Goal: Navigation & Orientation: Understand site structure

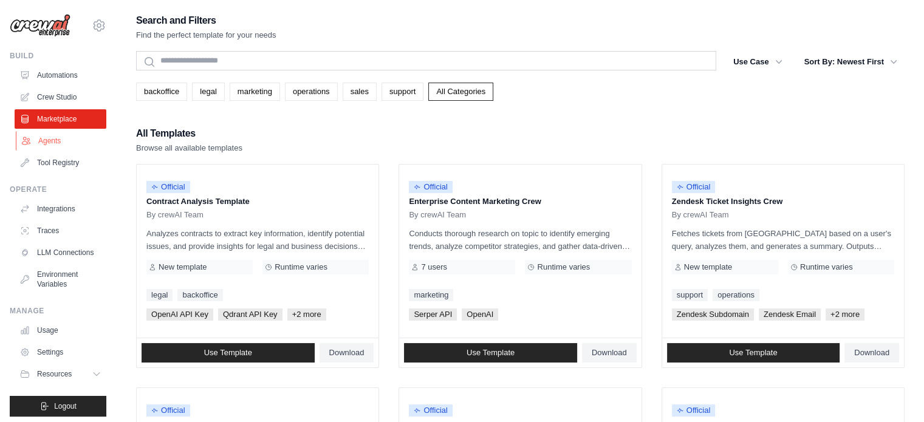
click at [47, 144] on link "Agents" at bounding box center [62, 140] width 92 height 19
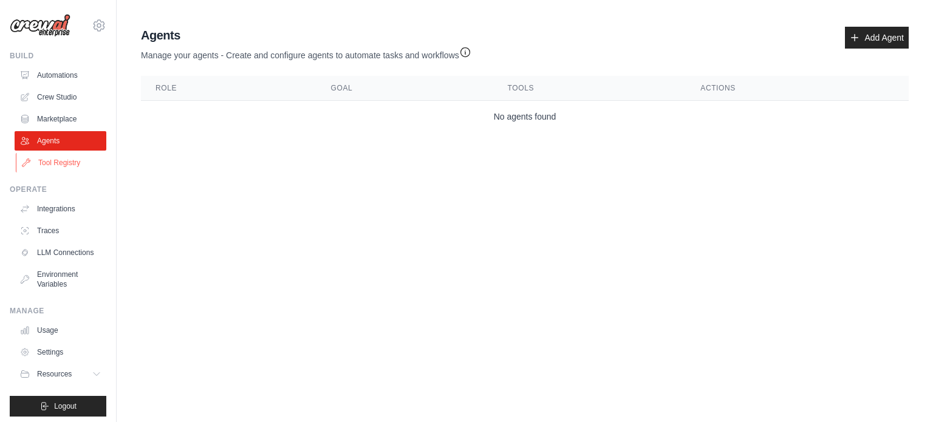
click at [61, 162] on link "Tool Registry" at bounding box center [62, 162] width 92 height 19
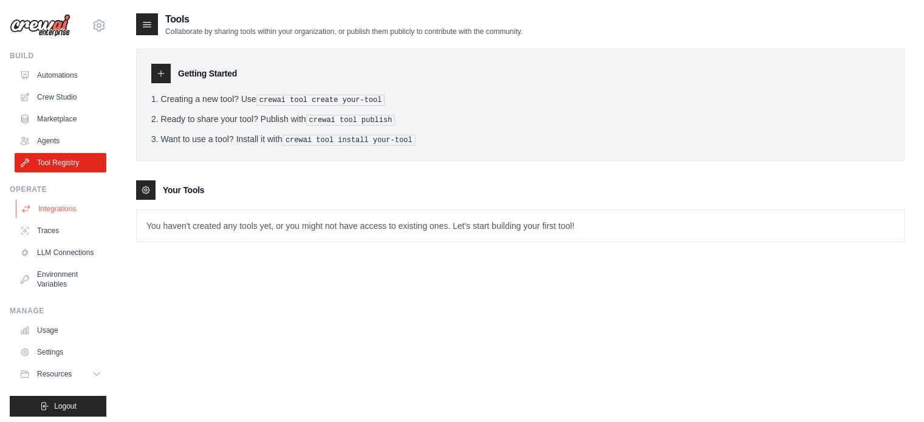
click at [57, 207] on link "Integrations" at bounding box center [62, 208] width 92 height 19
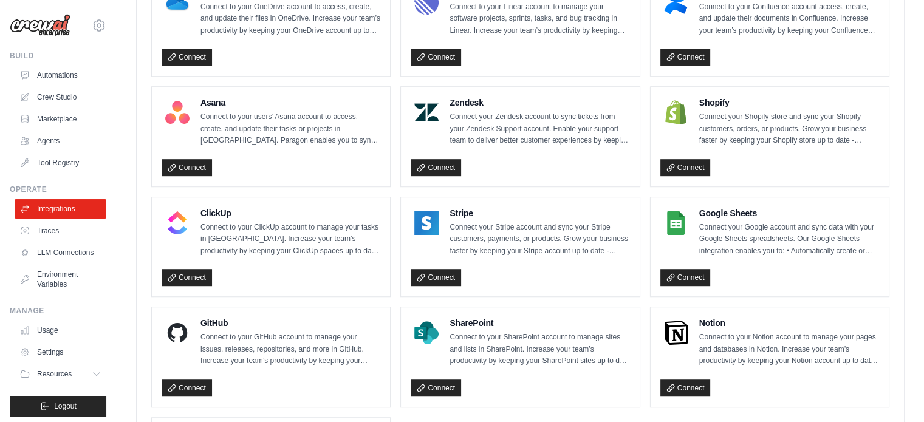
scroll to position [862, 0]
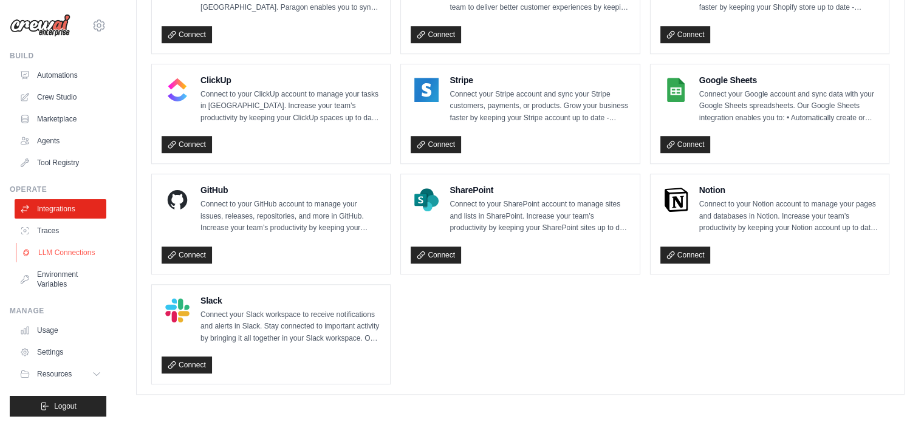
click at [47, 260] on link "LLM Connections" at bounding box center [62, 252] width 92 height 19
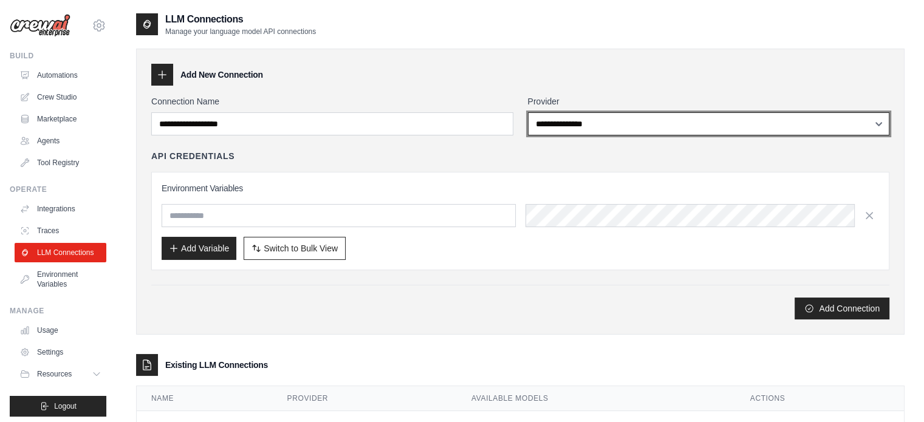
click at [631, 123] on select "**********" at bounding box center [709, 123] width 362 height 23
select select "******"
click at [528, 112] on select "**********" at bounding box center [709, 123] width 362 height 23
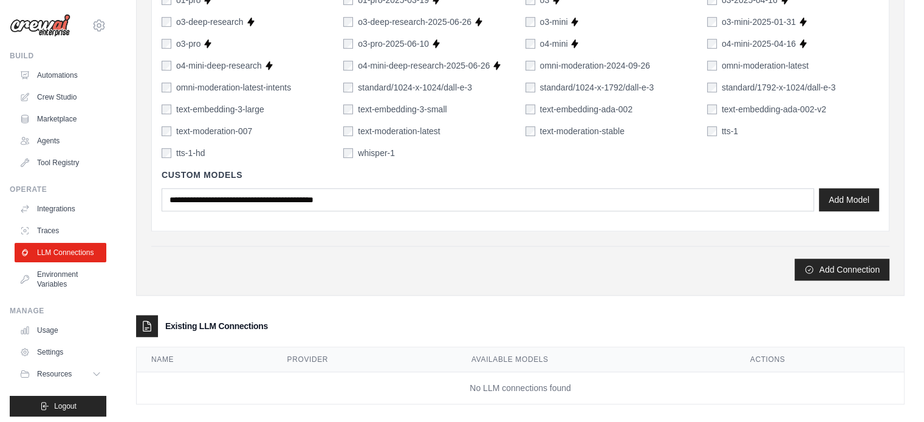
scroll to position [903, 0]
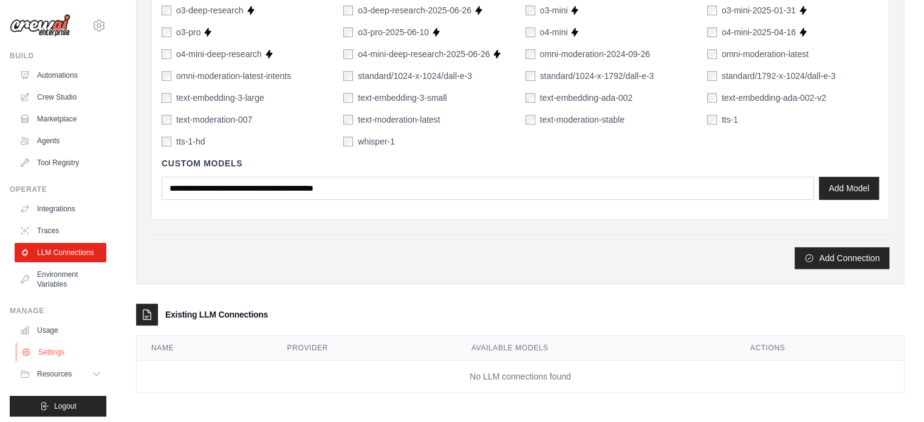
click at [59, 362] on link "Settings" at bounding box center [62, 352] width 92 height 19
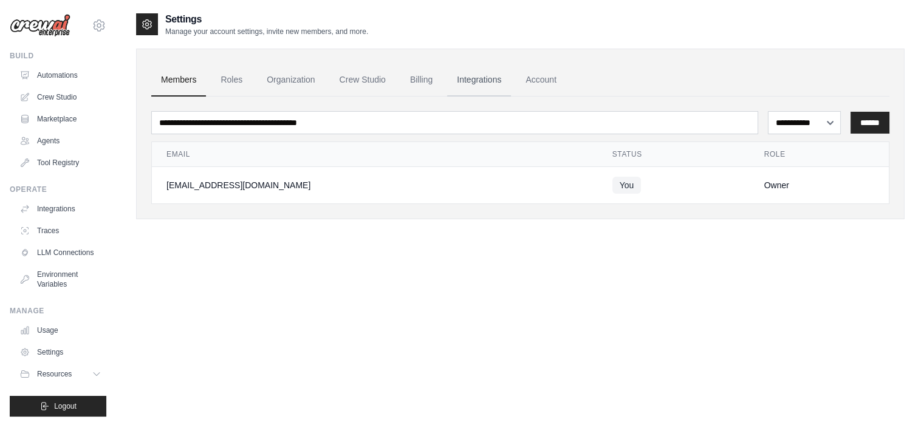
click at [482, 72] on link "Integrations" at bounding box center [479, 80] width 64 height 33
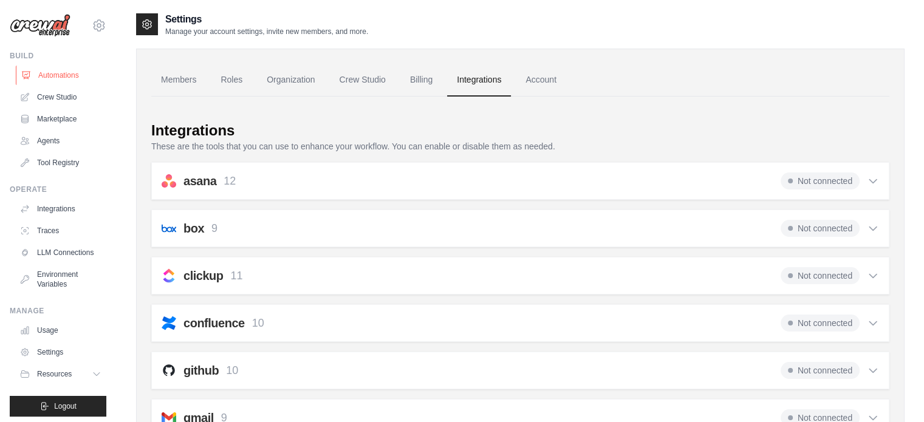
click at [61, 74] on link "Automations" at bounding box center [62, 75] width 92 height 19
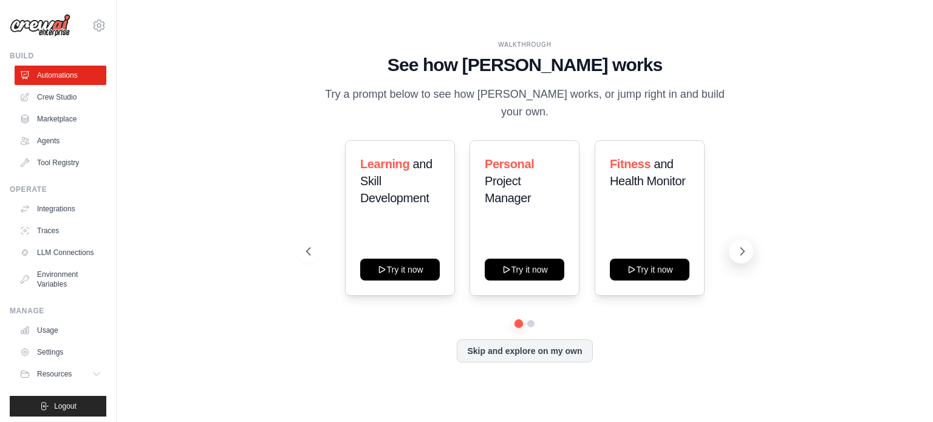
click at [739, 245] on icon at bounding box center [742, 251] width 12 height 12
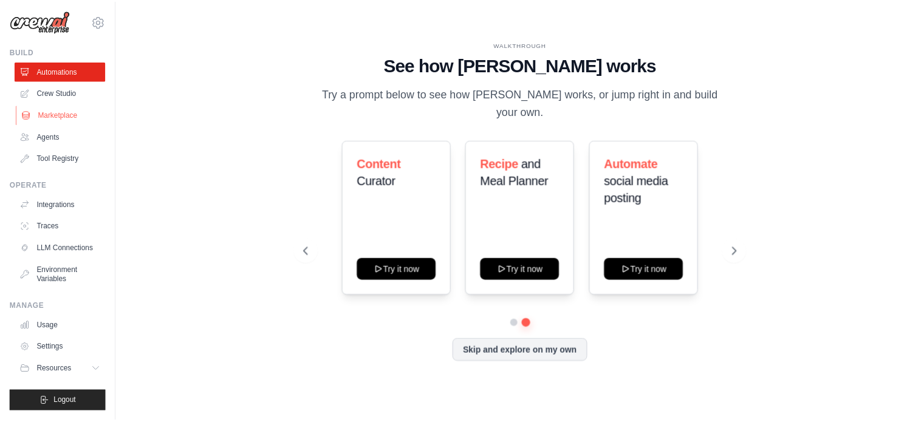
scroll to position [13, 0]
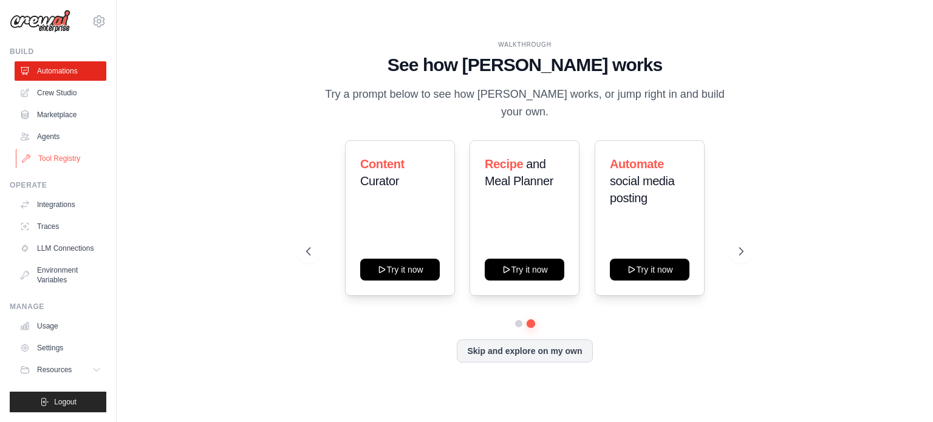
click at [53, 149] on link "Tool Registry" at bounding box center [62, 158] width 92 height 19
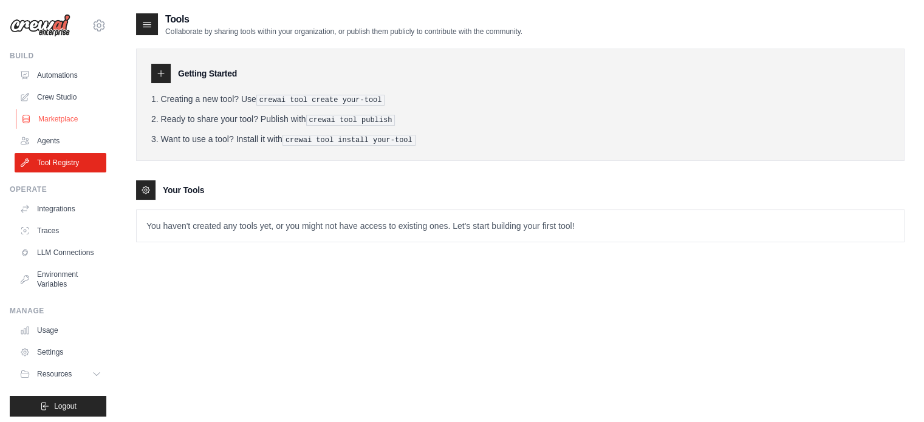
click at [67, 121] on link "Marketplace" at bounding box center [62, 118] width 92 height 19
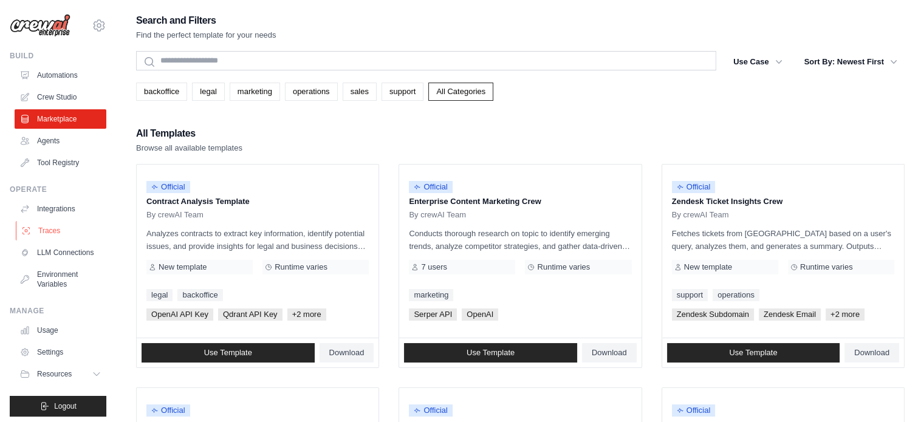
click at [47, 230] on link "Traces" at bounding box center [62, 230] width 92 height 19
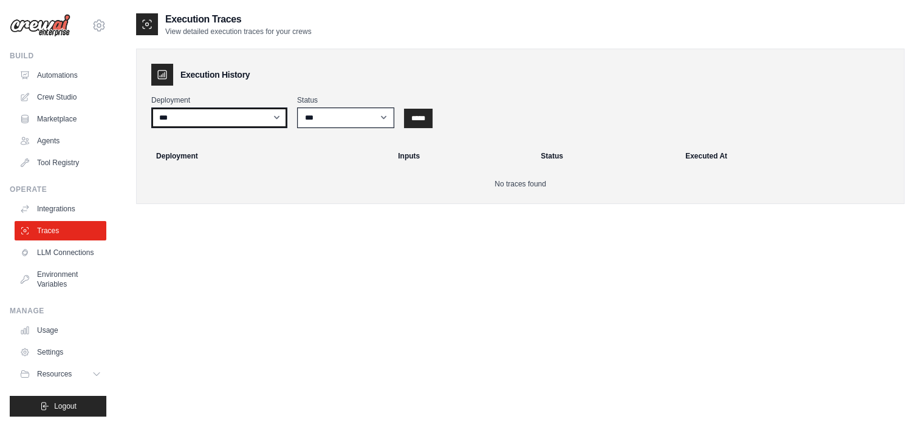
click at [255, 121] on select "***" at bounding box center [219, 118] width 136 height 21
click at [44, 252] on link "LLM Connections" at bounding box center [62, 252] width 92 height 19
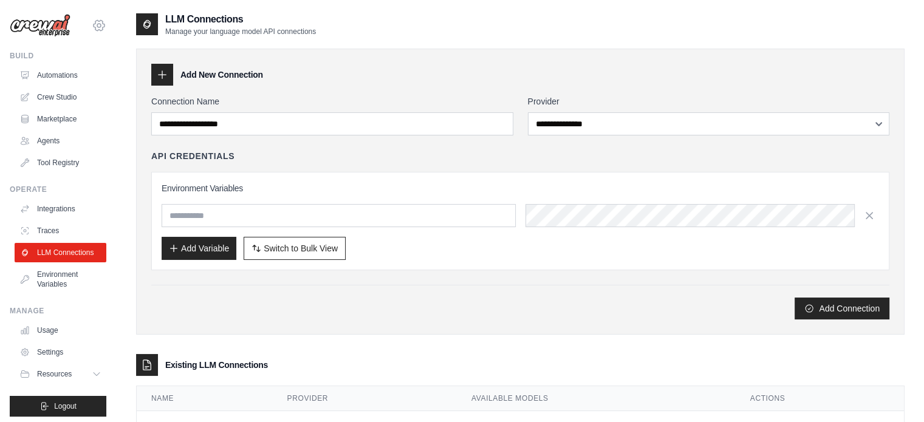
click at [94, 28] on icon at bounding box center [99, 25] width 11 height 10
click at [64, 79] on link "Settings" at bounding box center [89, 82] width 107 height 22
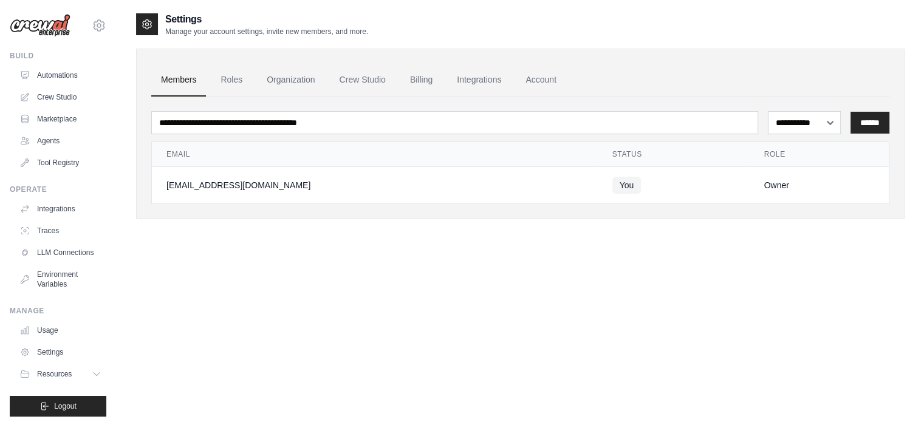
scroll to position [13, 0]
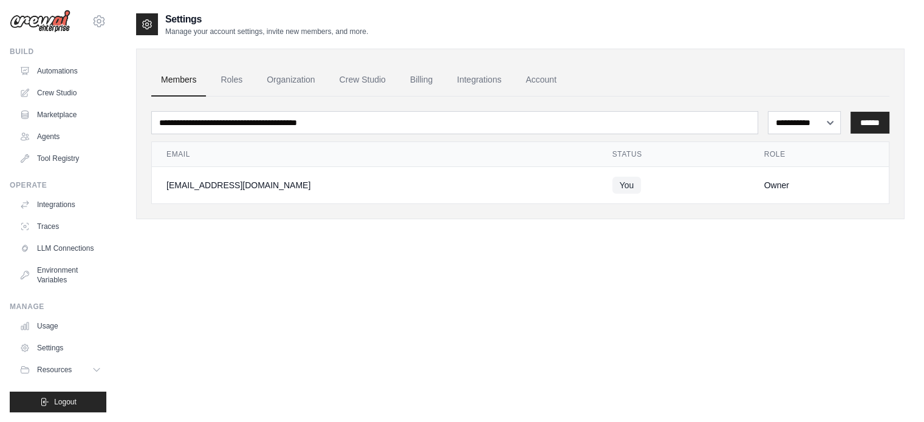
click at [46, 18] on img at bounding box center [40, 21] width 61 height 23
